Goal: Task Accomplishment & Management: Use online tool/utility

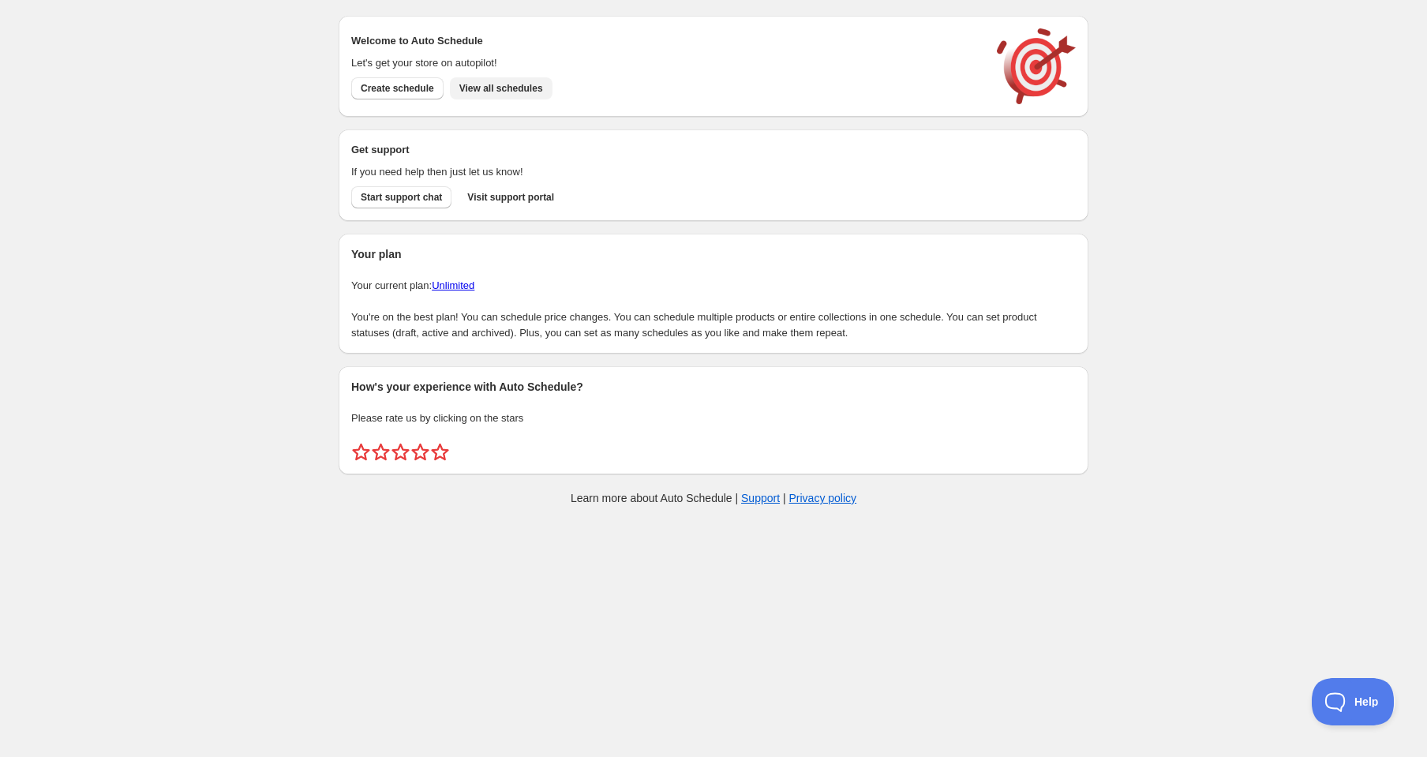
click at [521, 89] on span "View all schedules" at bounding box center [501, 88] width 84 height 13
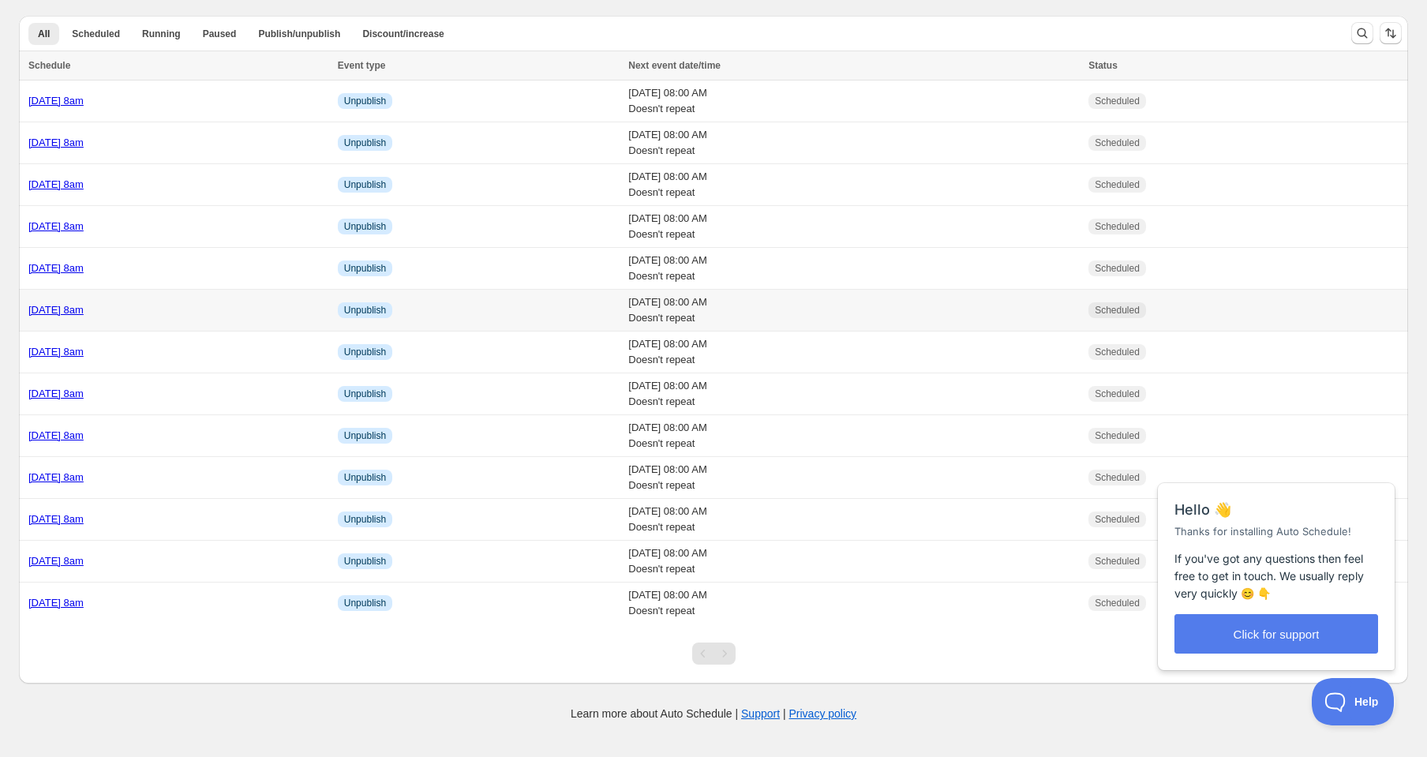
click at [84, 311] on link "[DATE] 8am" at bounding box center [55, 310] width 55 height 12
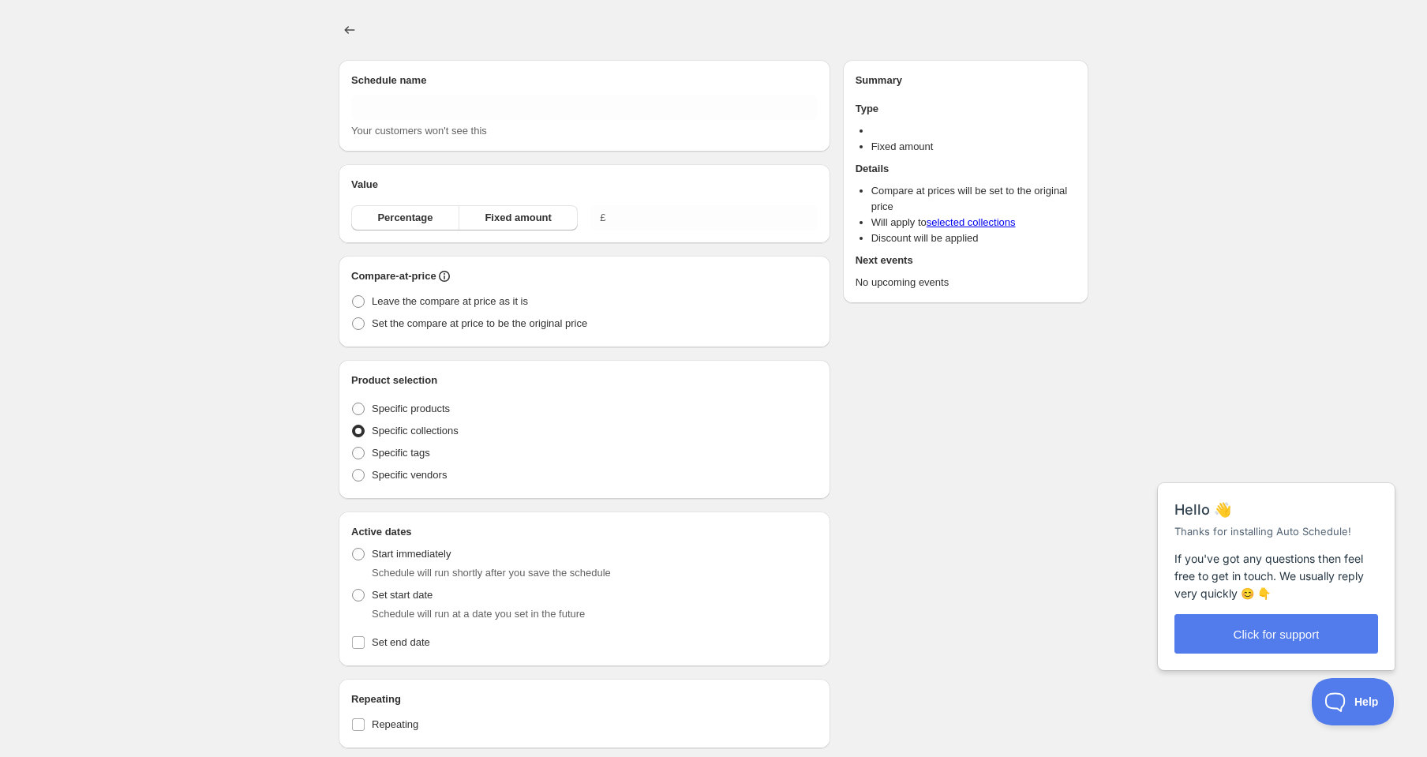
type input "[DATE] 8am"
radio input "true"
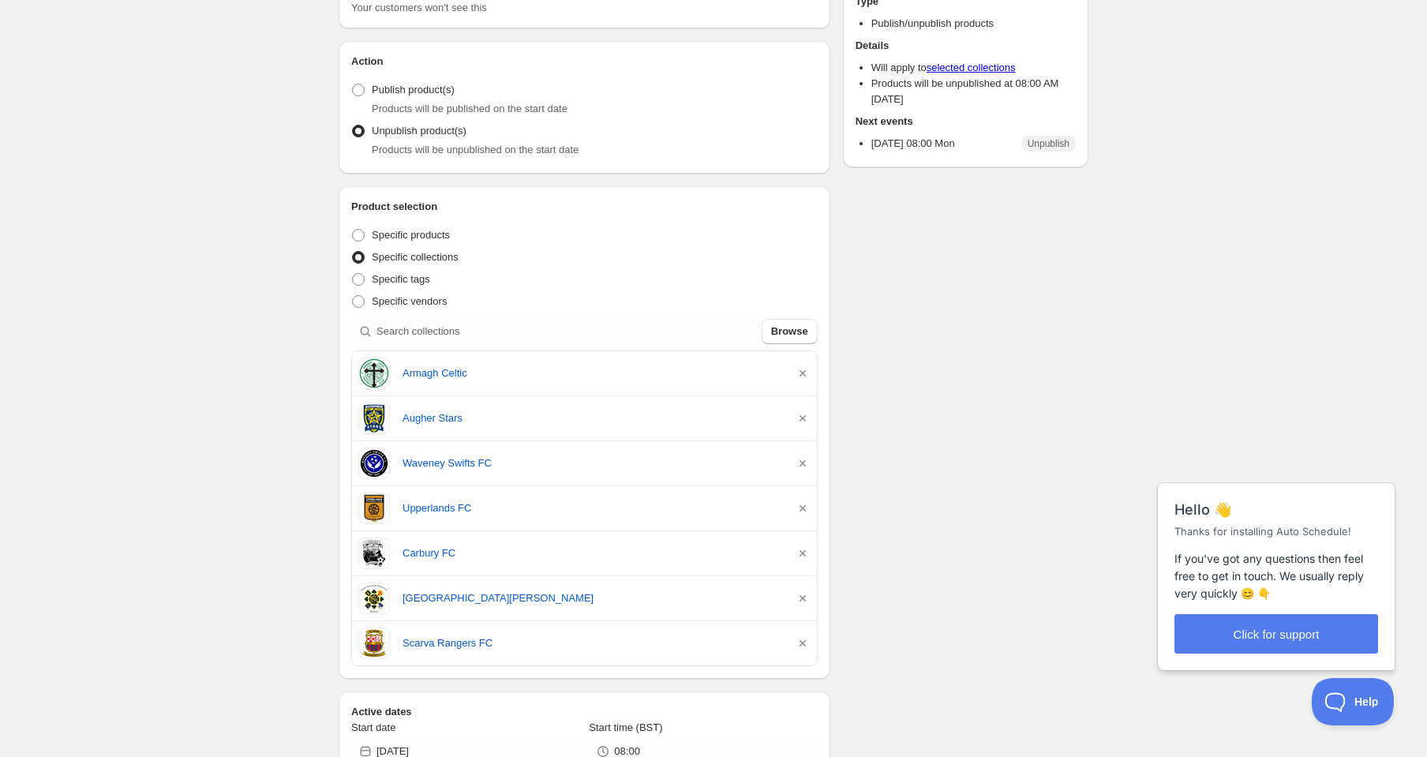
scroll to position [137, 0]
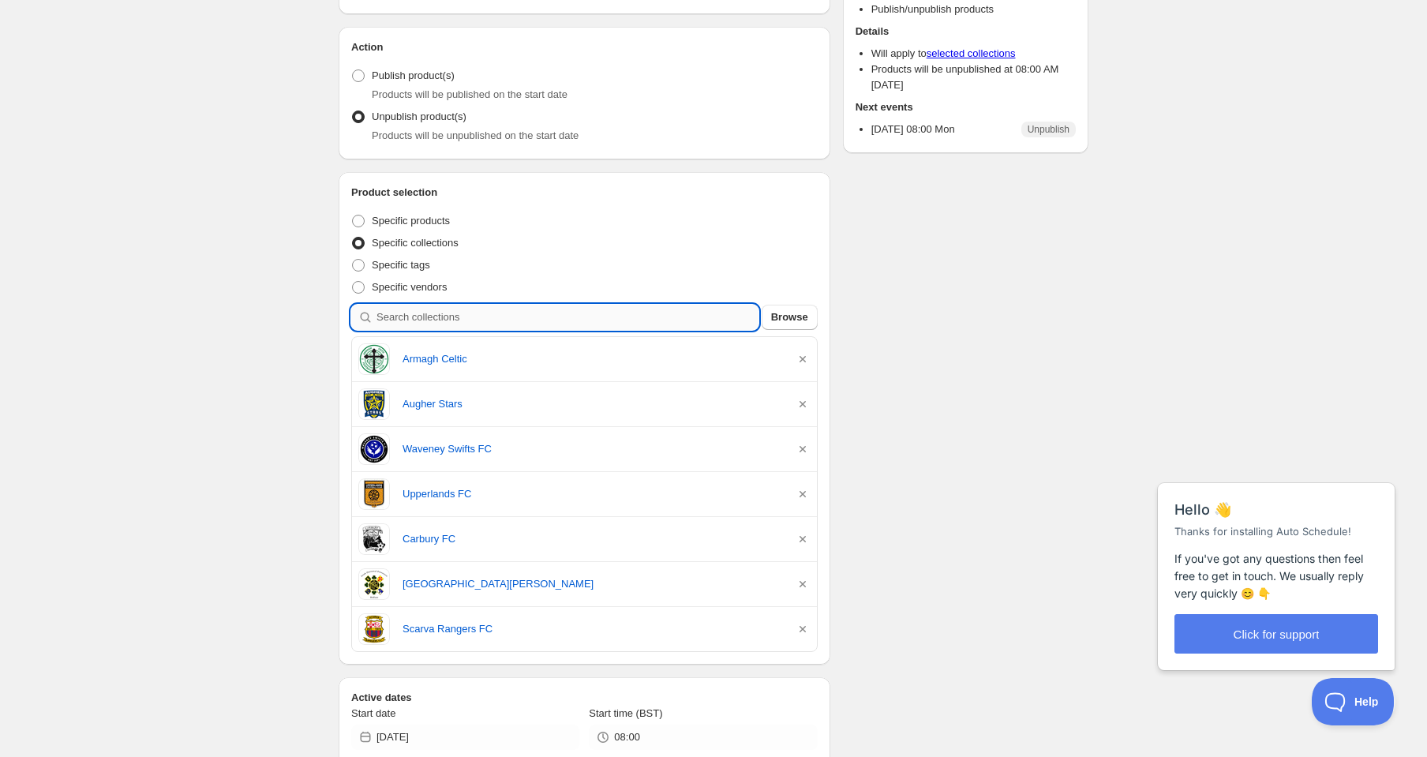
click at [478, 321] on input "search" at bounding box center [567, 317] width 382 height 25
paste input "FealeFit"
type input "FealeFit"
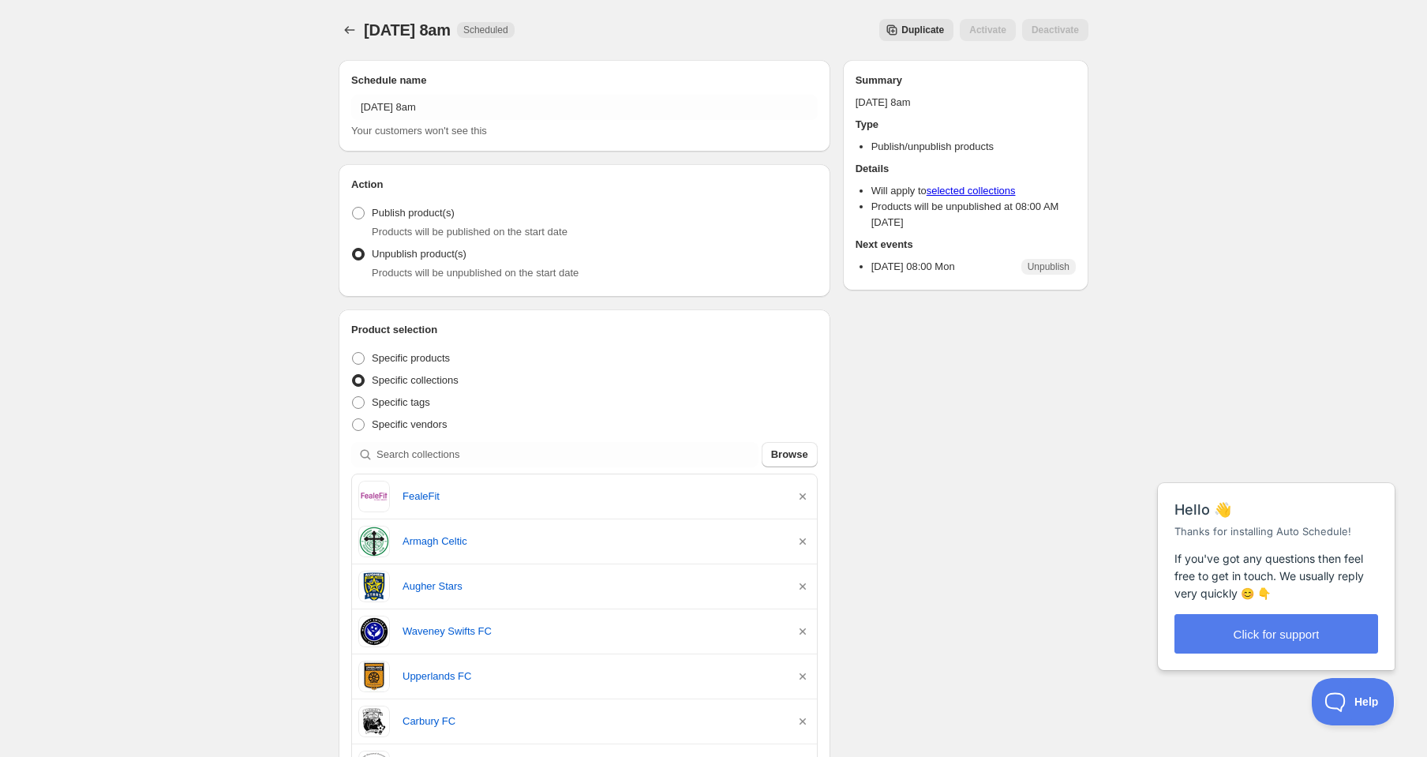
scroll to position [0, 0]
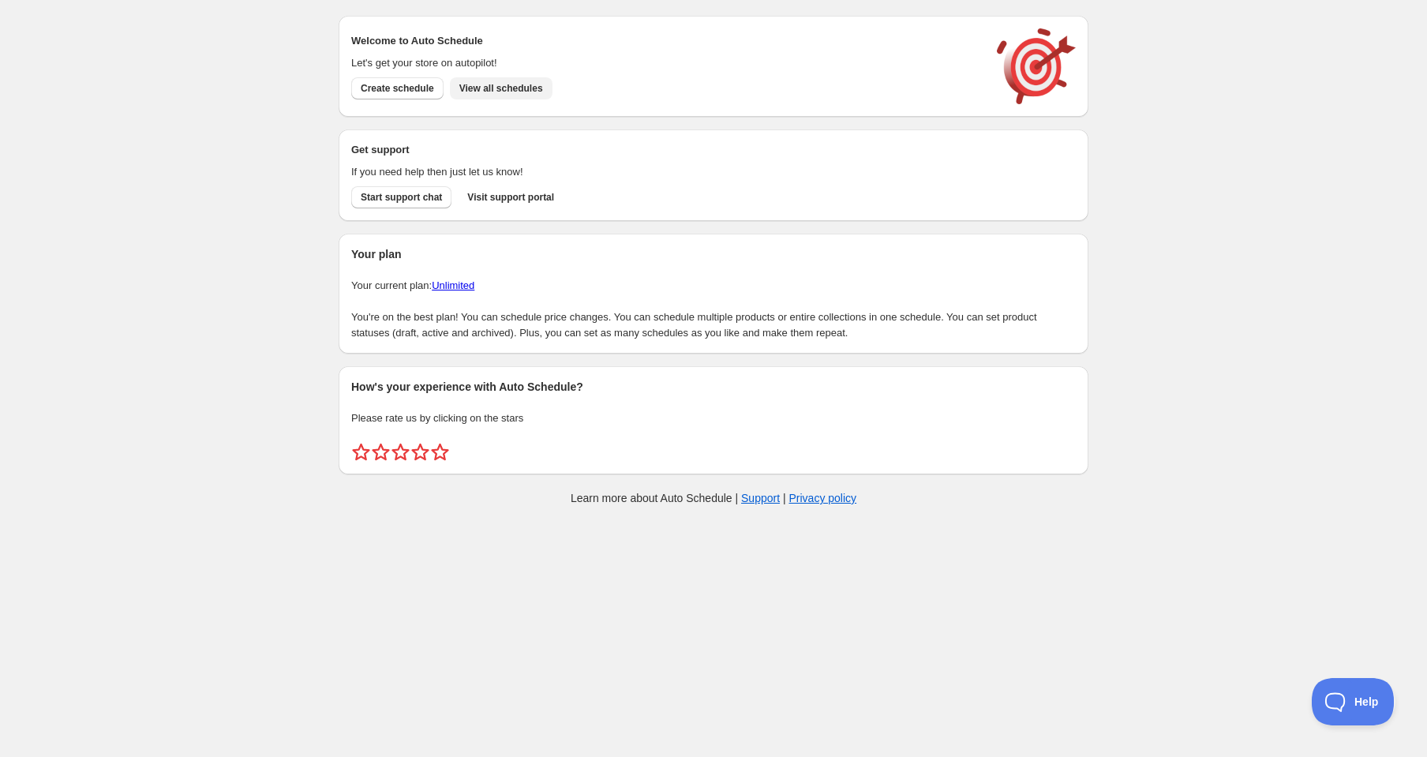
click at [492, 84] on span "View all schedules" at bounding box center [501, 88] width 84 height 13
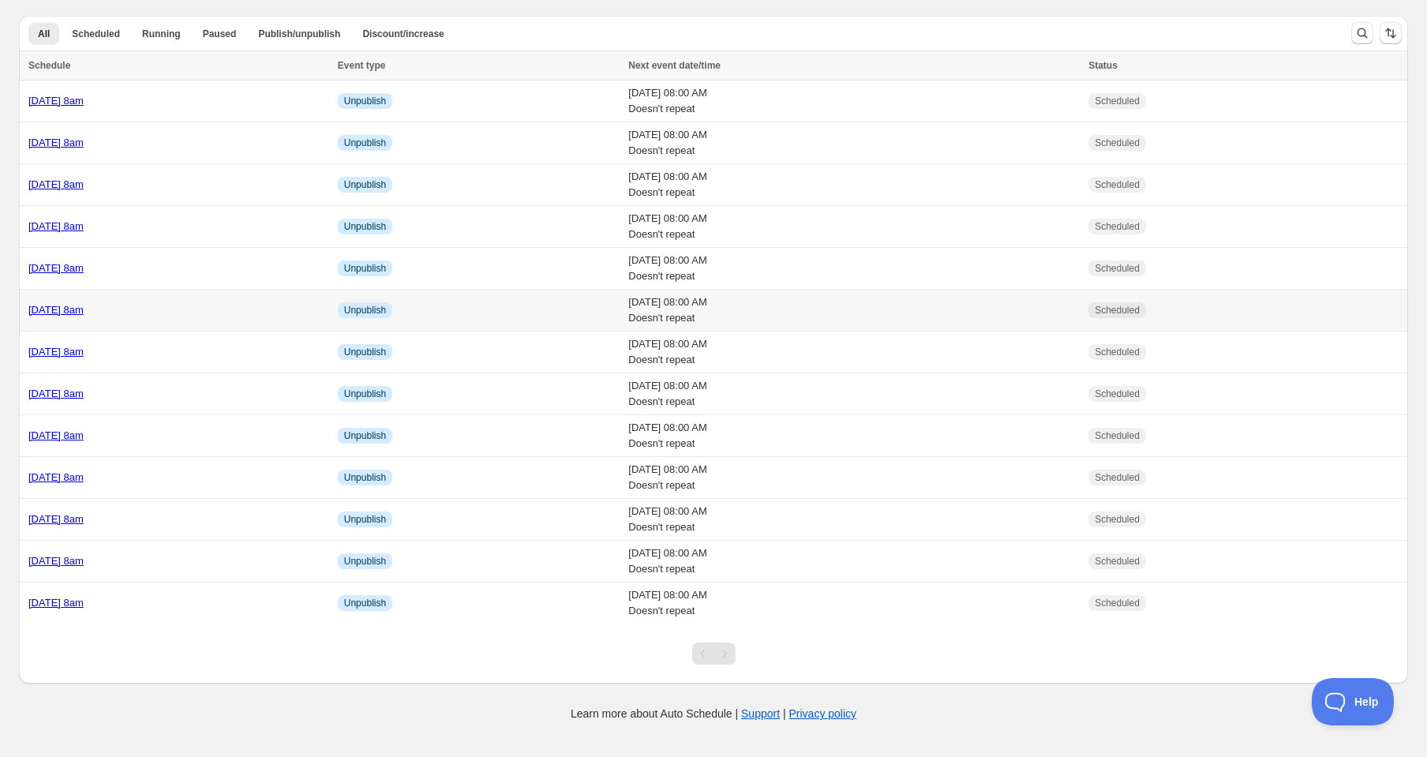
click at [84, 311] on link "[DATE] 8am" at bounding box center [55, 310] width 55 height 12
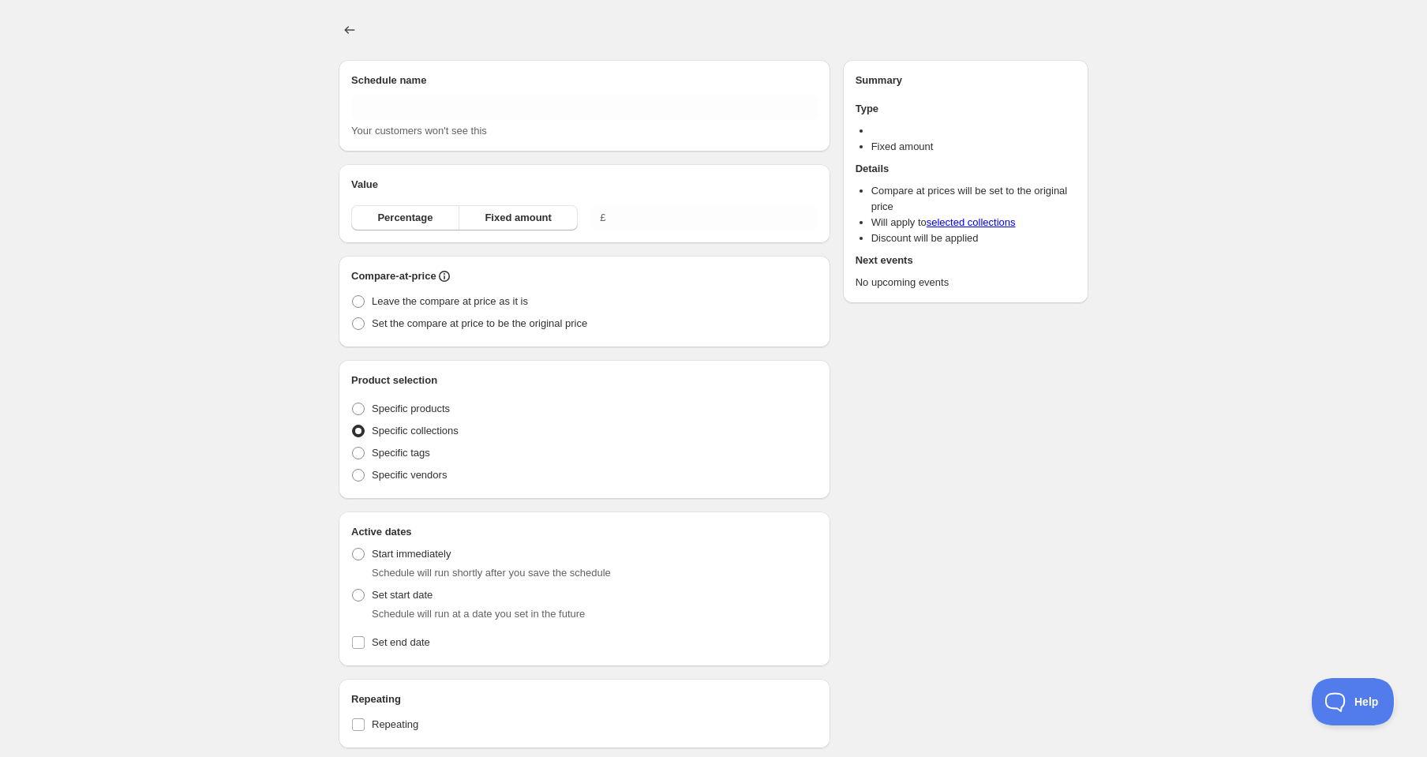
type input "[DATE] 8am"
radio input "true"
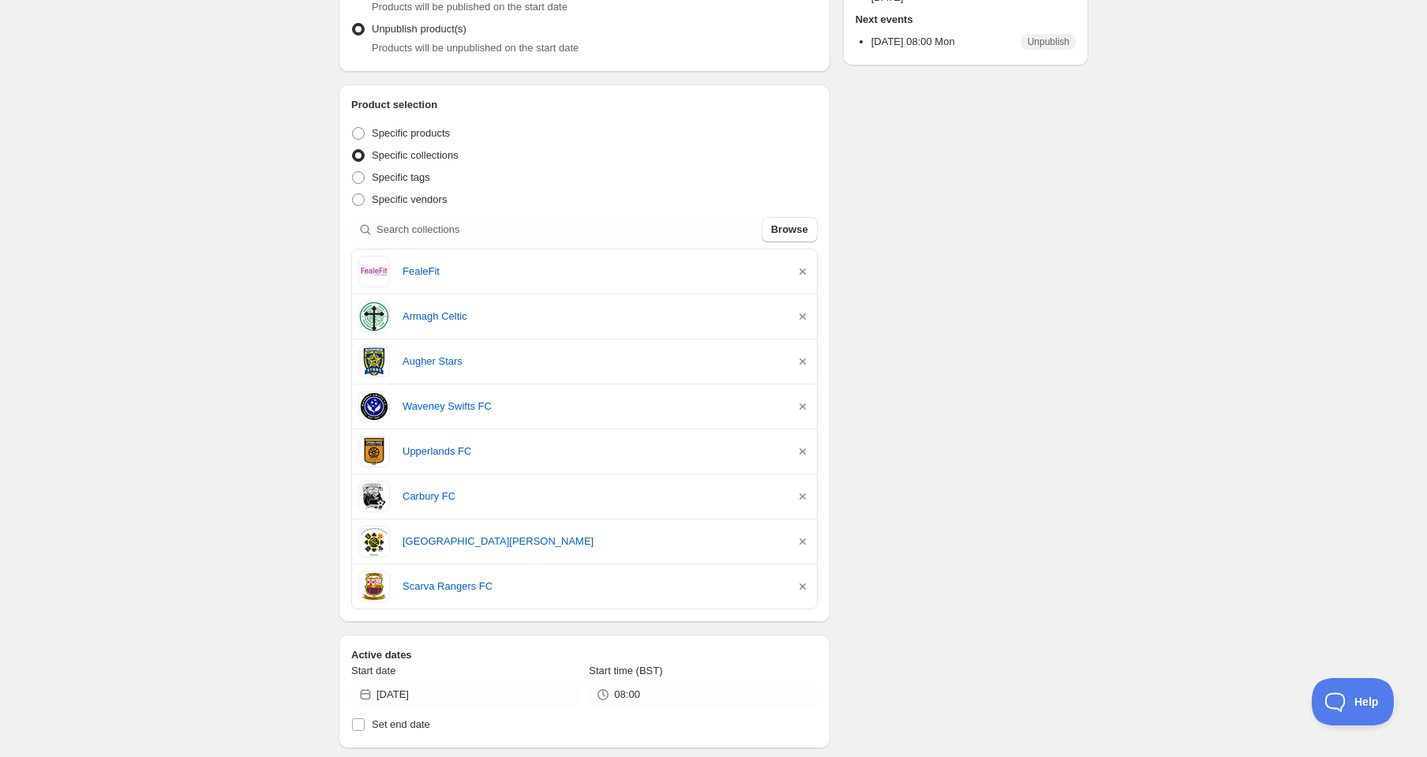
scroll to position [227, 0]
